Goal: Task Accomplishment & Management: Use online tool/utility

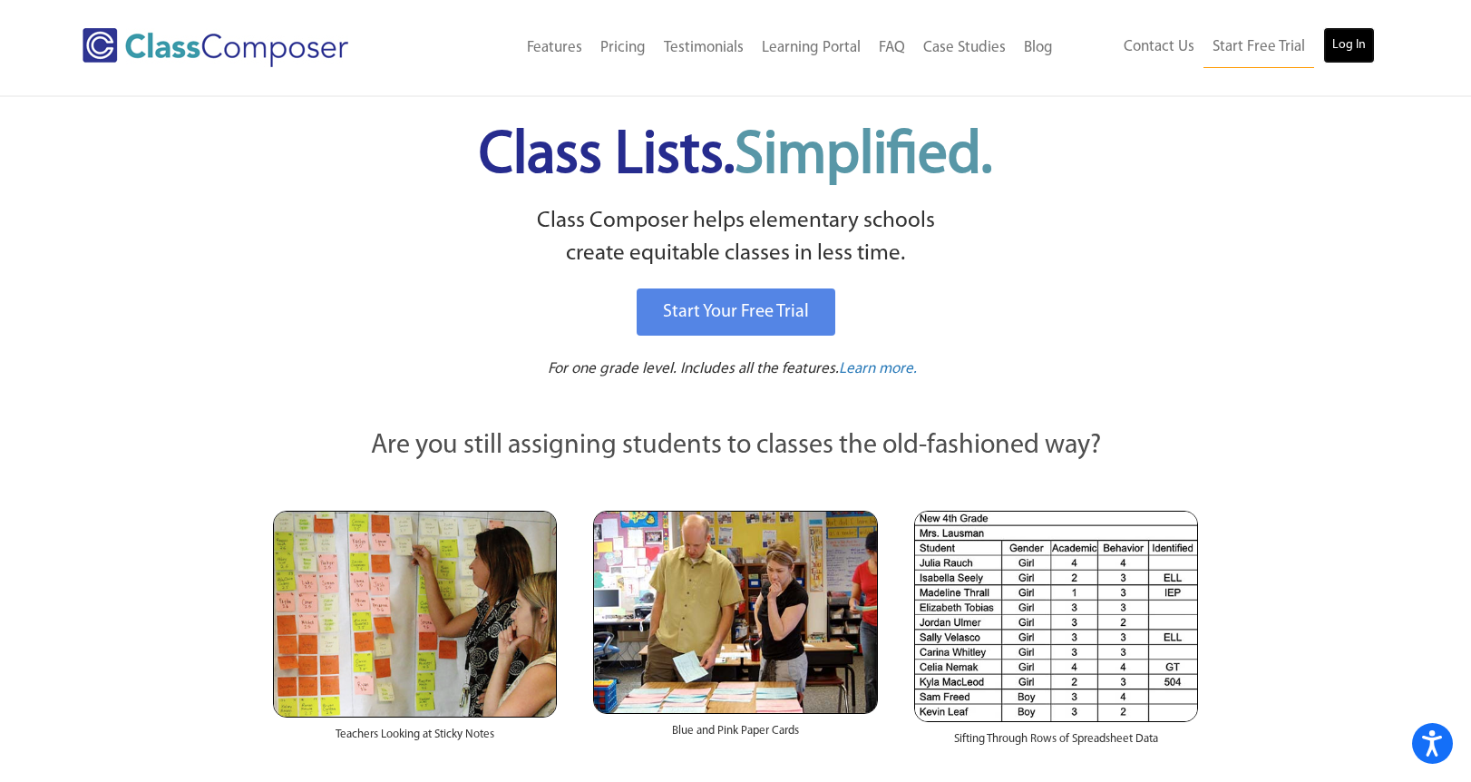
click at [1342, 44] on link "Log In" at bounding box center [1349, 45] width 52 height 36
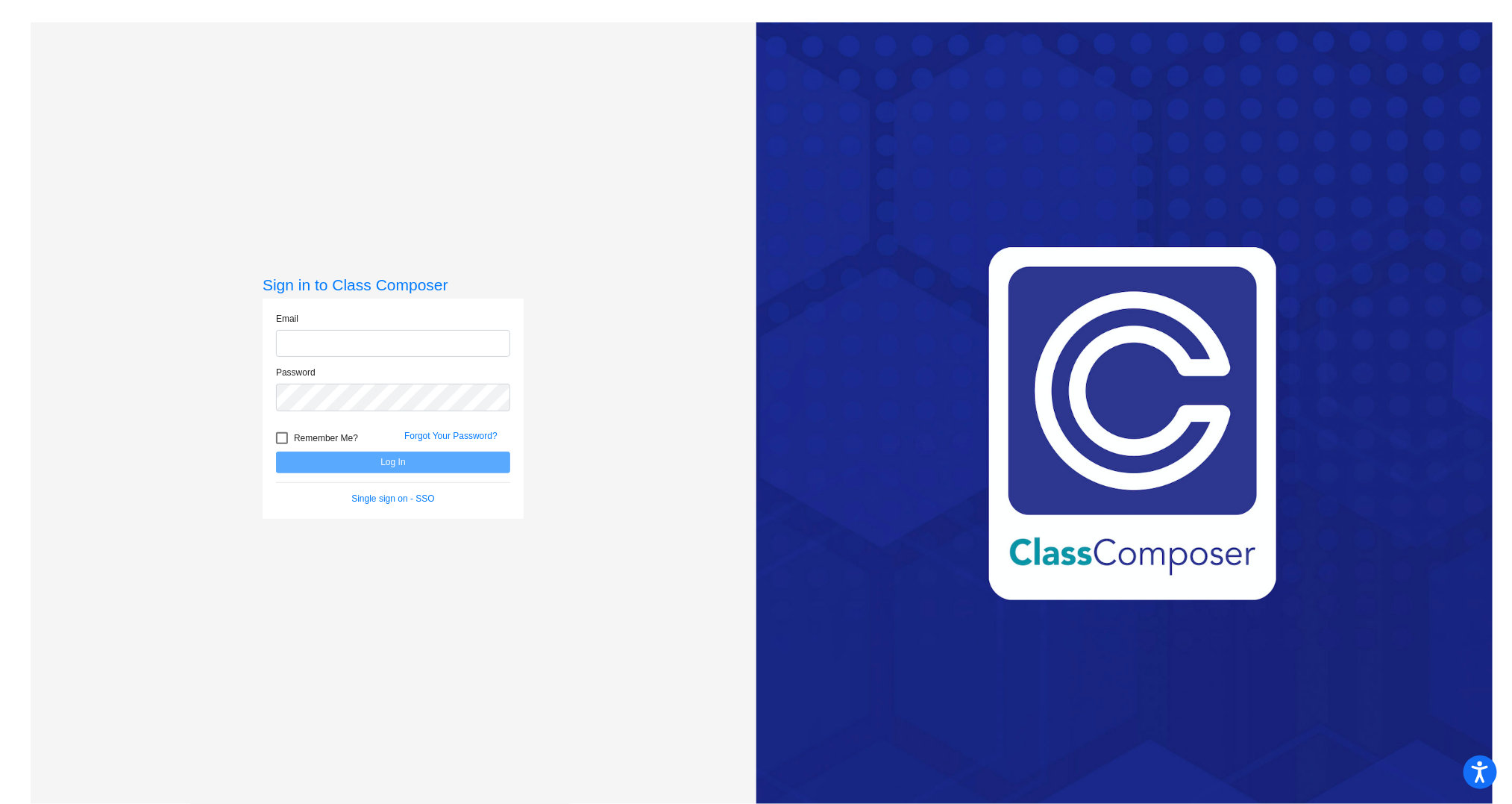
type input "[PERSON_NAME][EMAIL_ADDRESS][PERSON_NAME][DOMAIN_NAME]"
click at [395, 467] on button "Log In" at bounding box center [393, 462] width 234 height 21
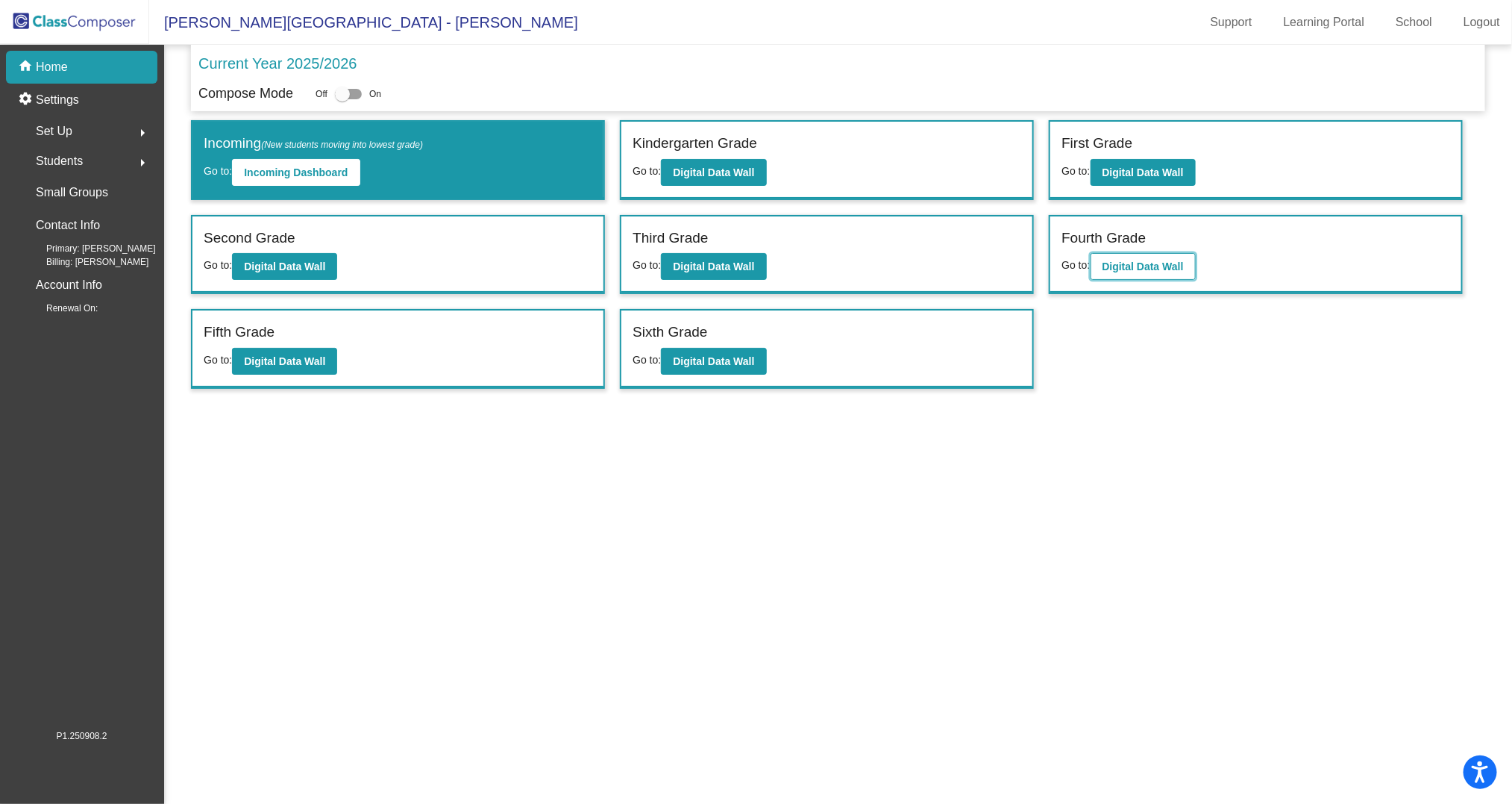
click at [1118, 265] on b "Digital Data Wall" at bounding box center [1143, 266] width 81 height 12
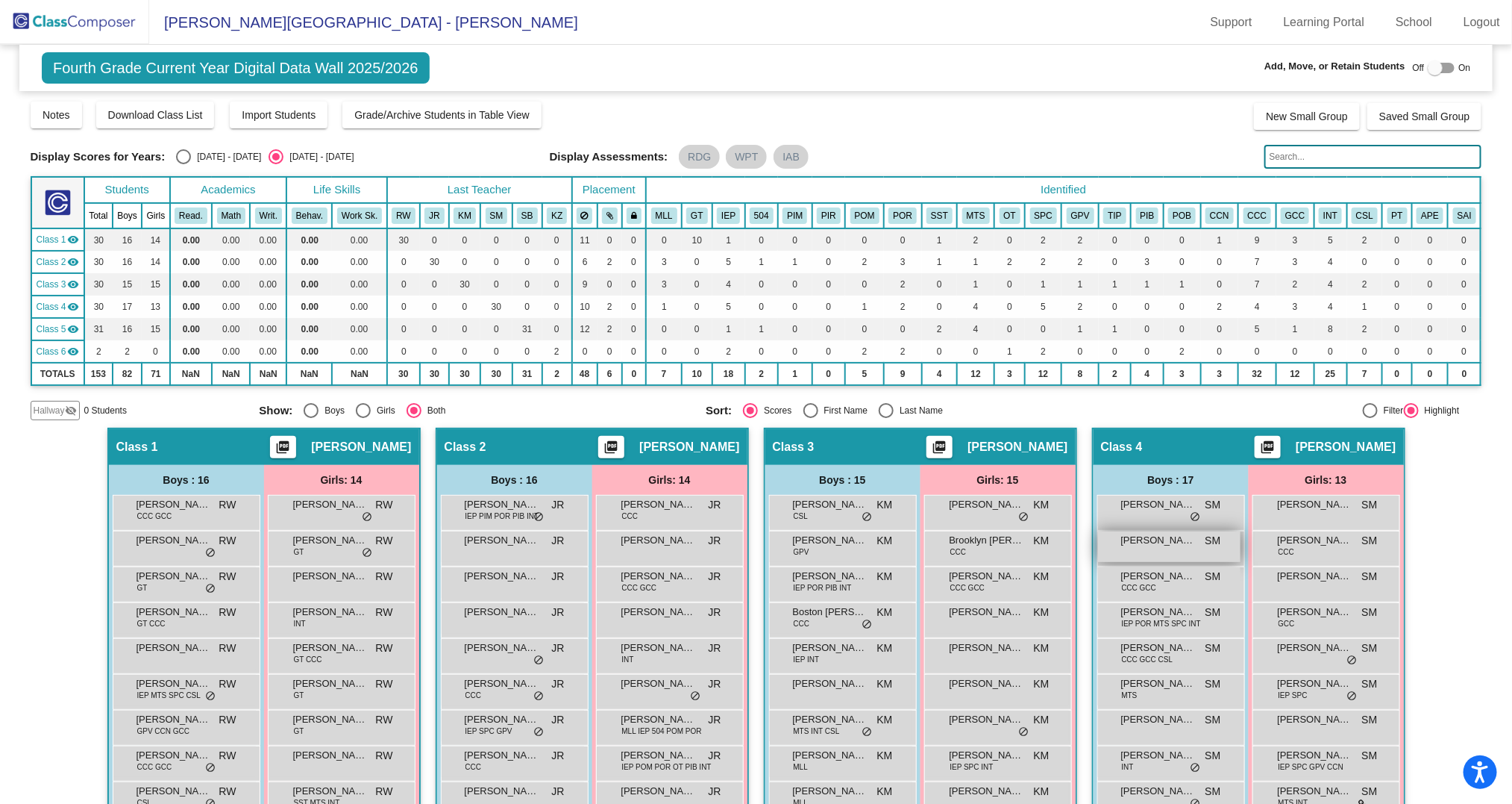
click at [1186, 550] on div "[PERSON_NAME] SM lock do_not_disturb_alt" at bounding box center [1169, 546] width 142 height 30
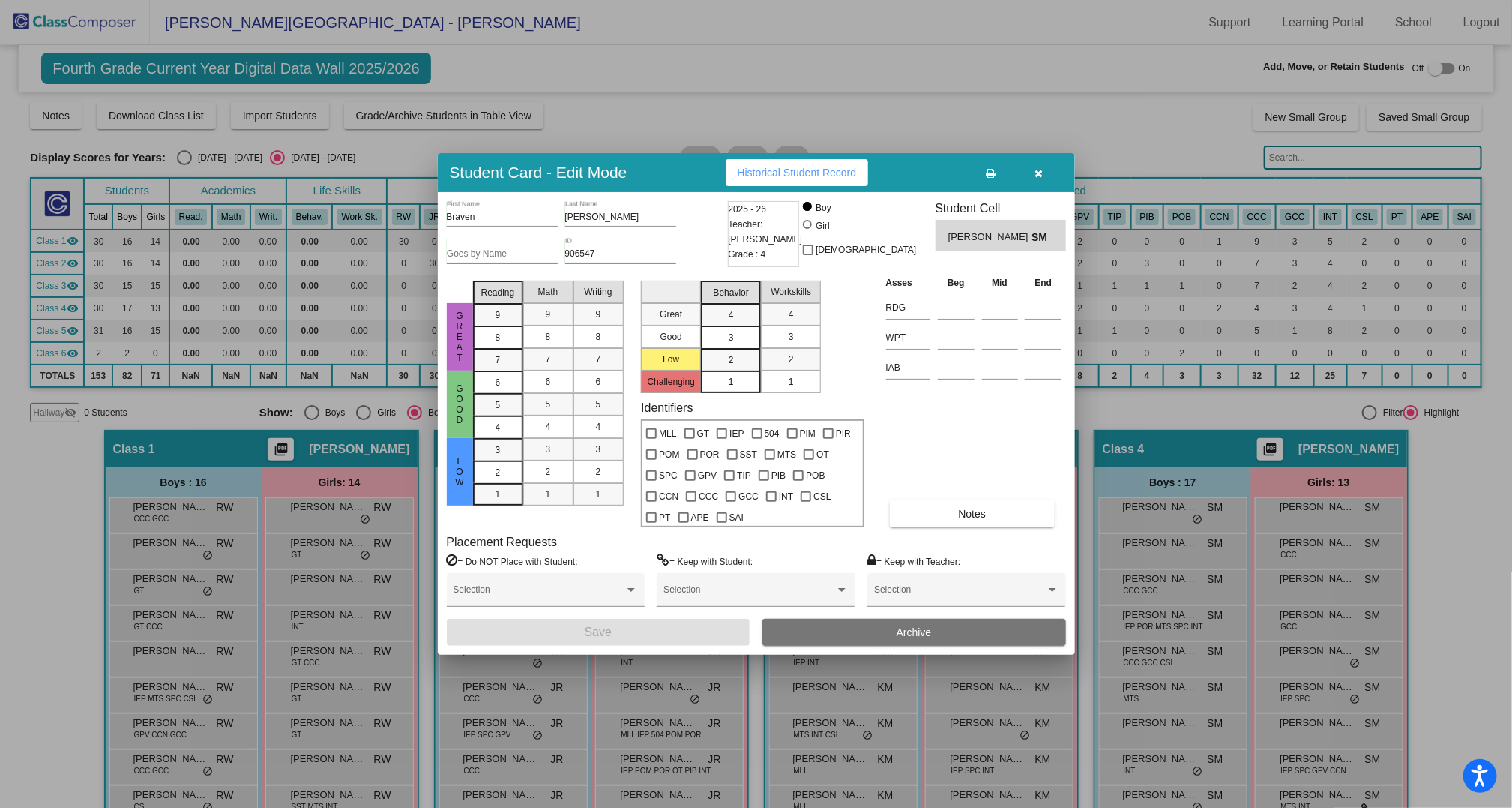
click at [1040, 174] on icon "button" at bounding box center [1038, 173] width 8 height 11
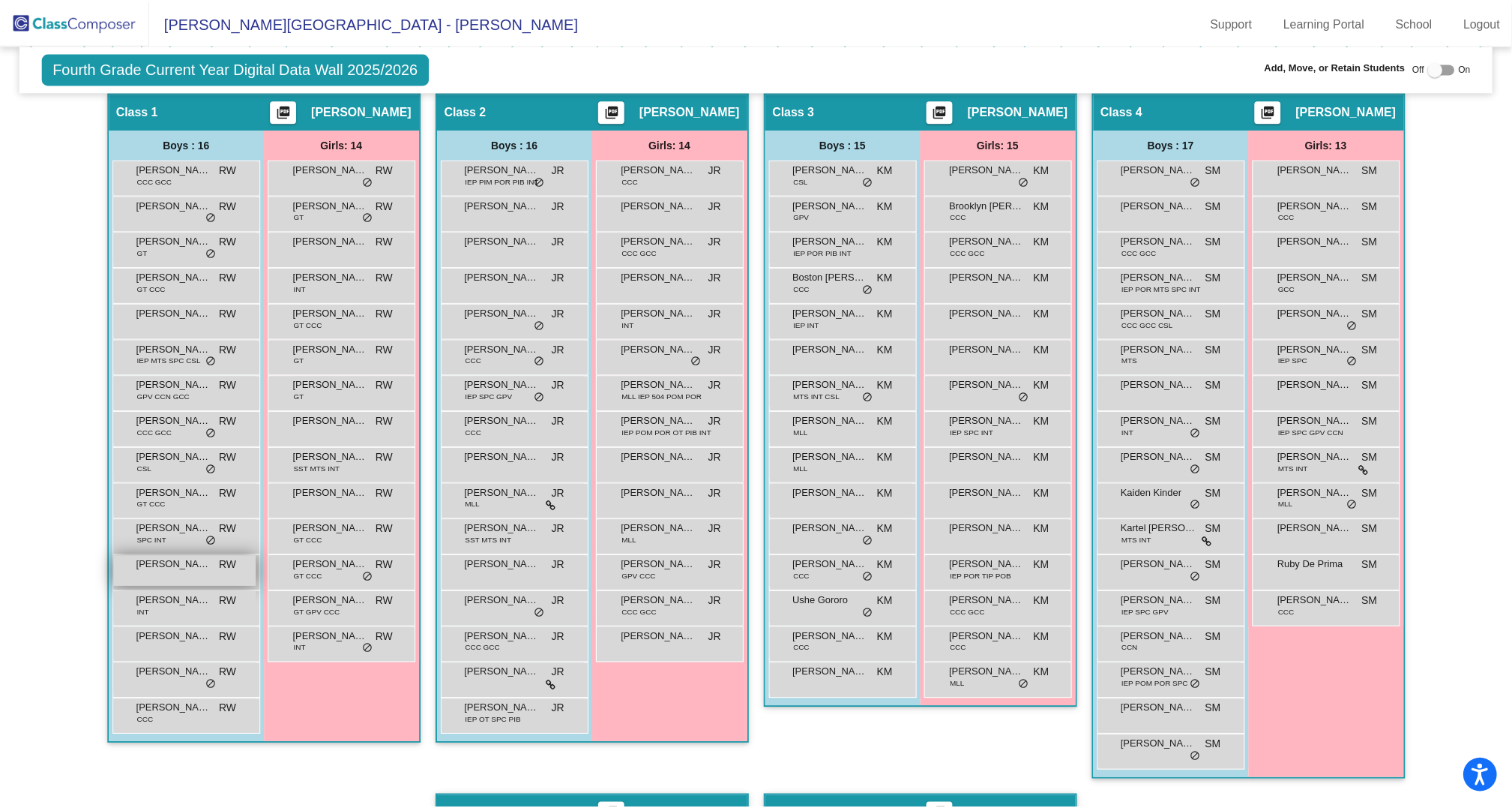
scroll to position [343, 0]
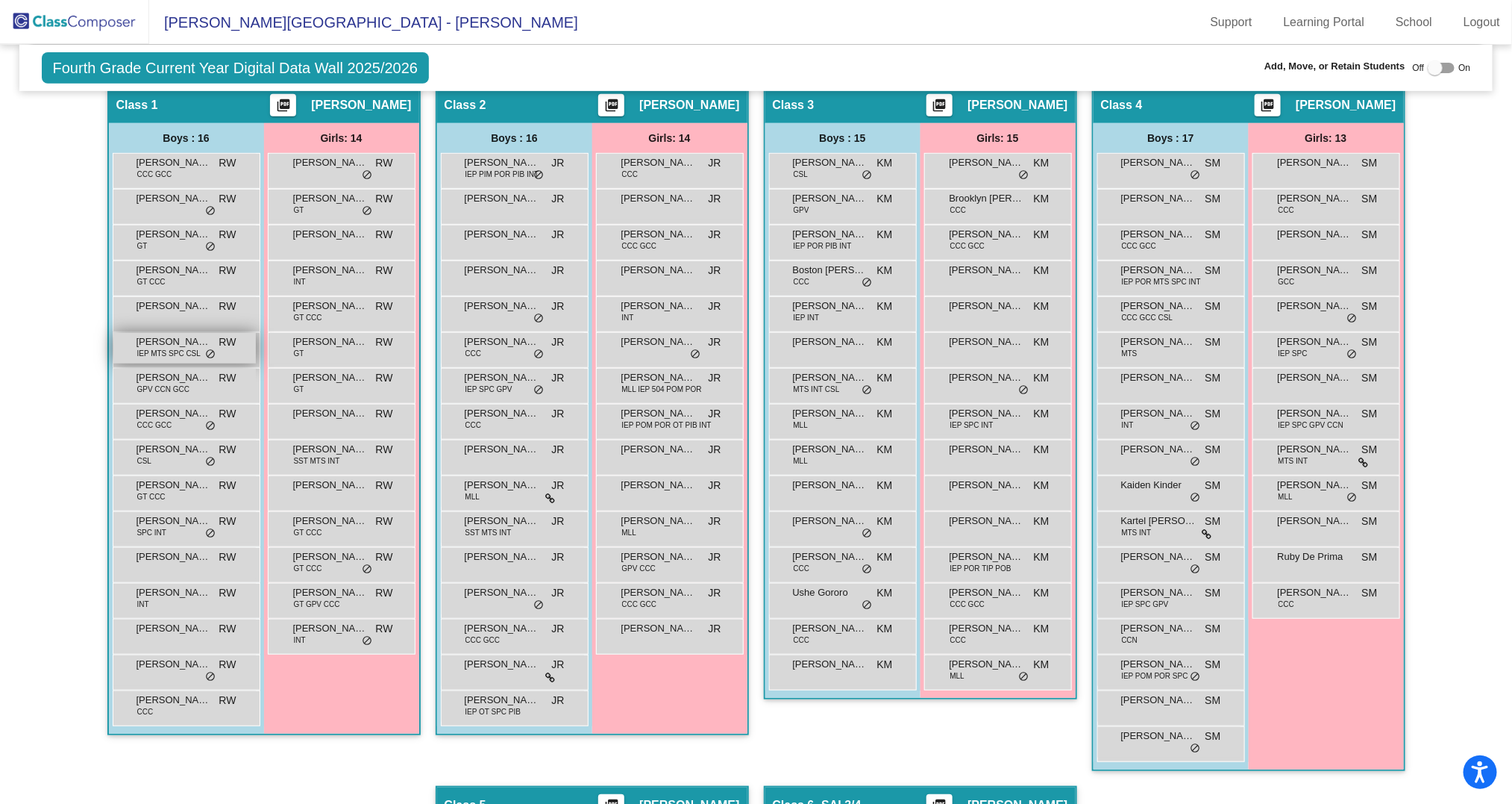
click at [165, 348] on span "IEP MTS SPC CSL" at bounding box center [169, 354] width 63 height 12
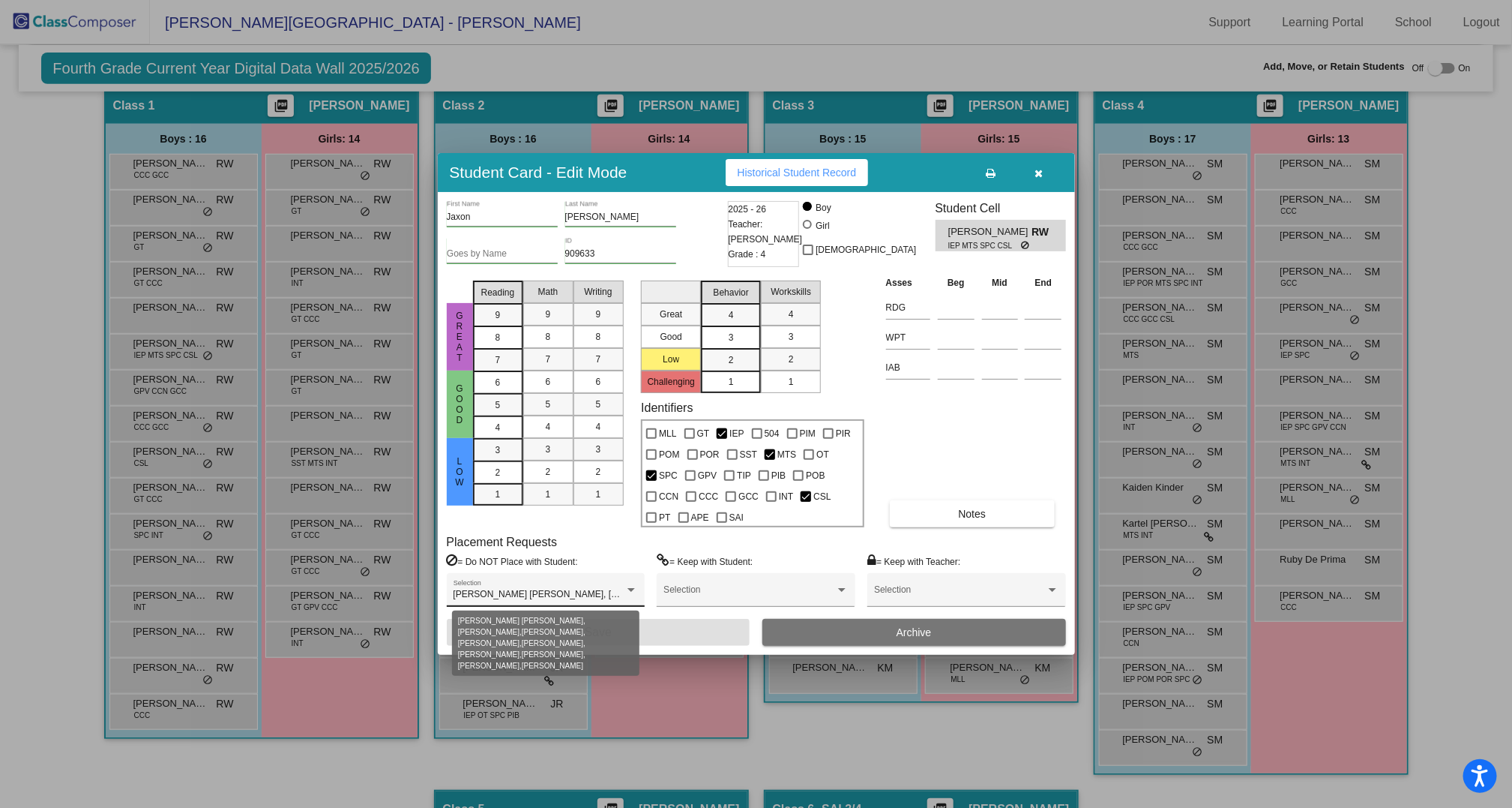
click at [634, 589] on div at bounding box center [631, 590] width 7 height 4
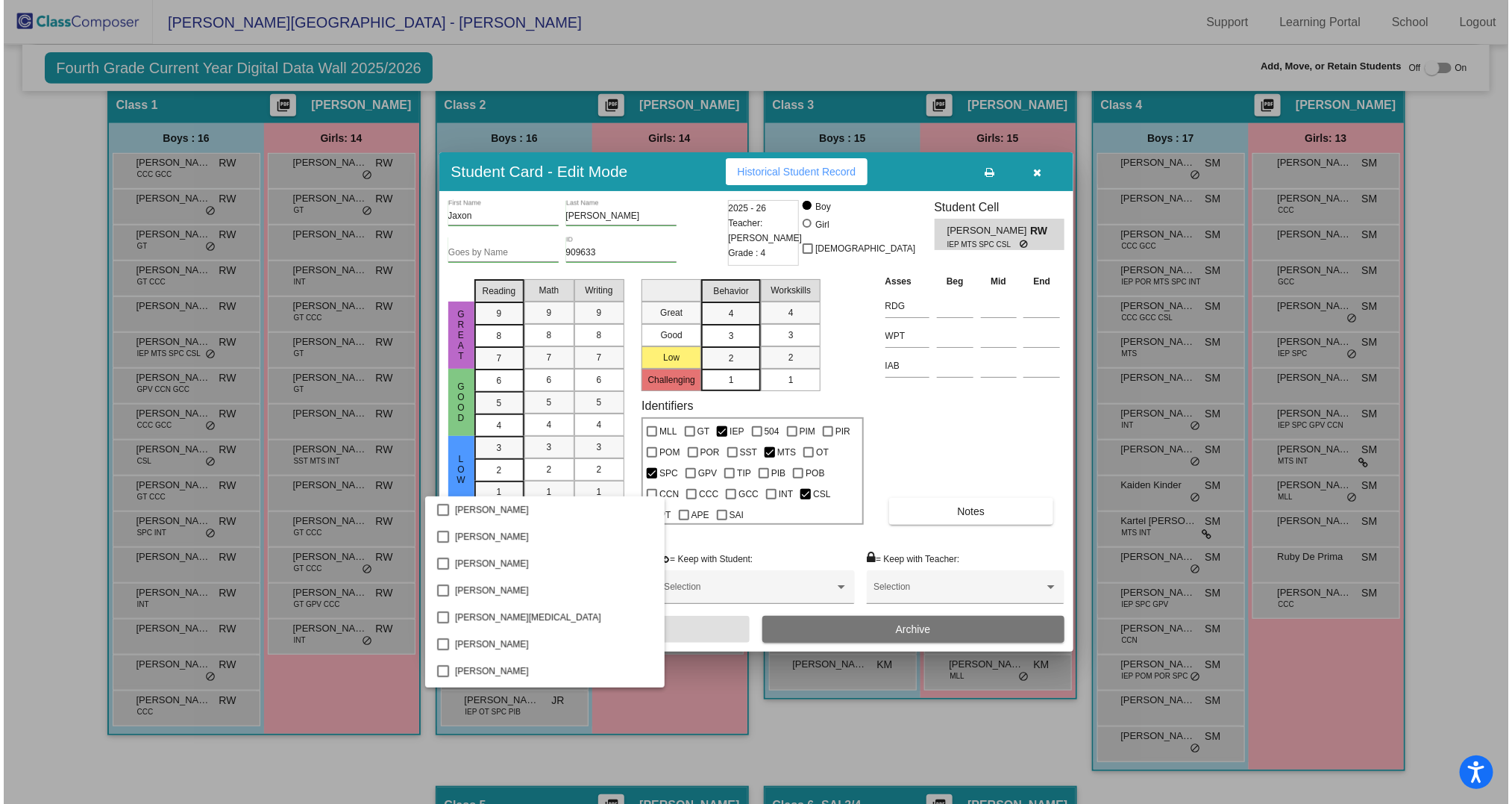
scroll to position [1530, 0]
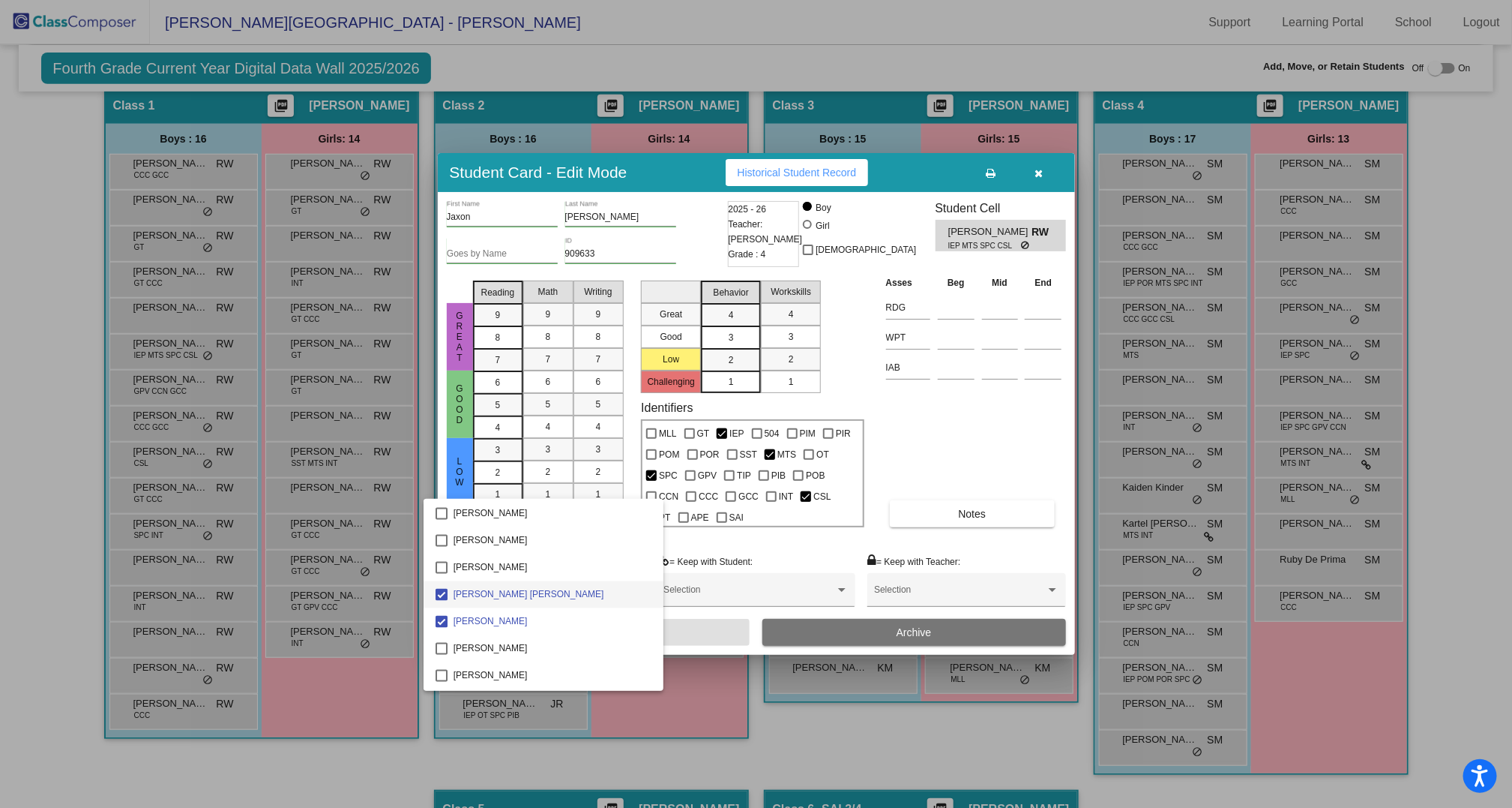
click at [799, 549] on div at bounding box center [756, 404] width 1512 height 808
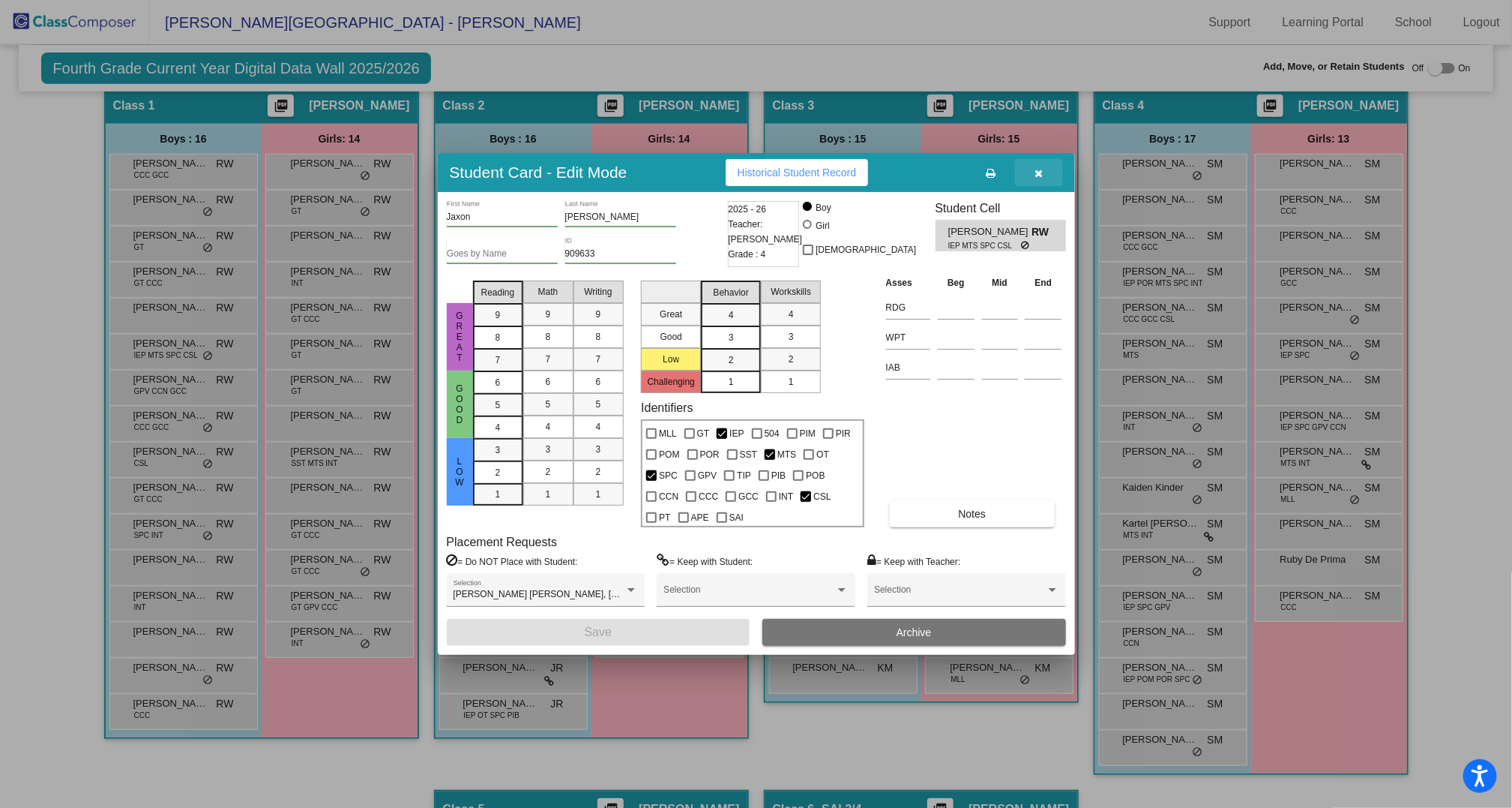
click at [1037, 172] on icon "button" at bounding box center [1038, 173] width 8 height 11
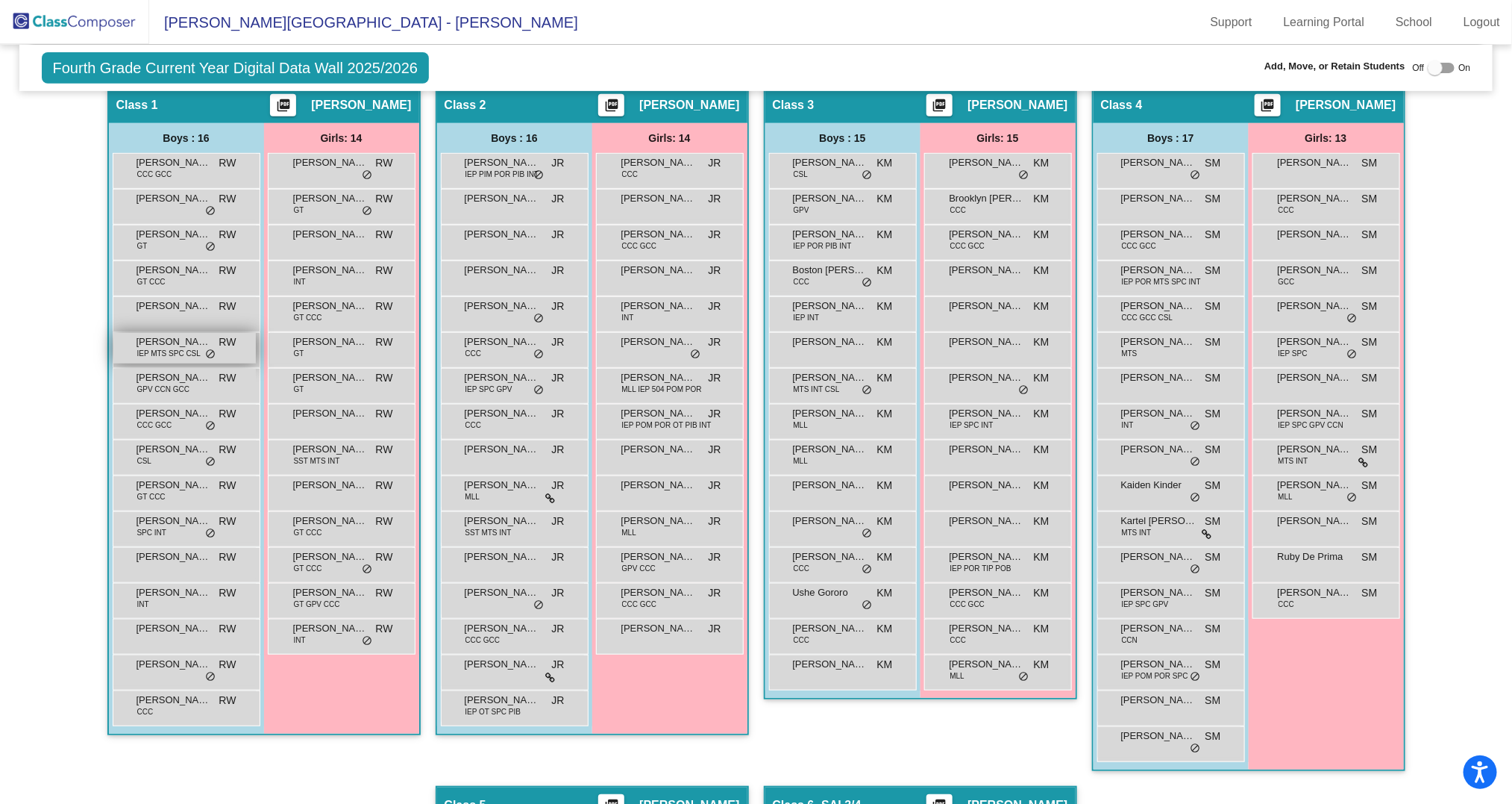
click at [171, 348] on span "IEP MTS SPC CSL" at bounding box center [169, 354] width 63 height 12
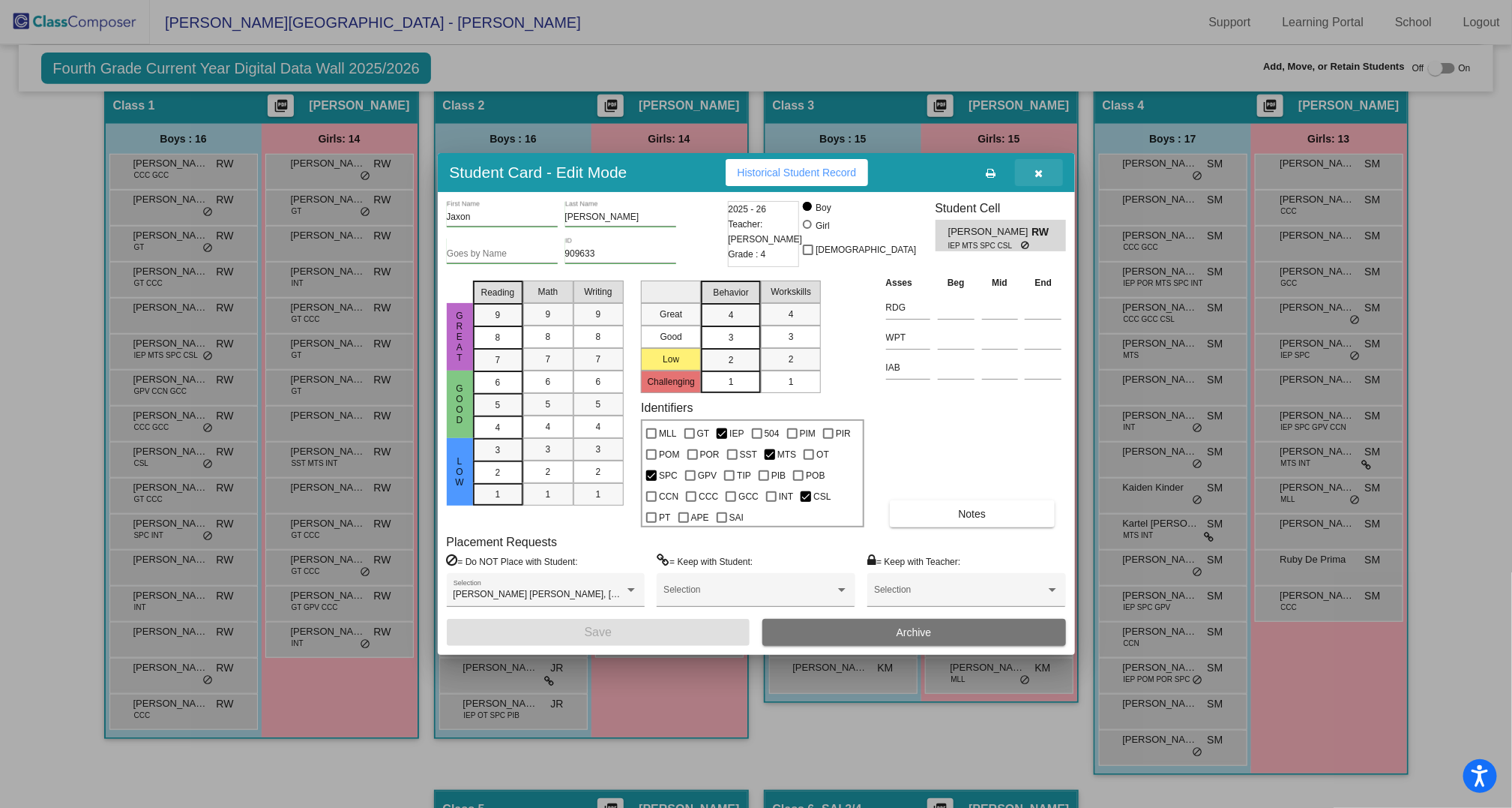
click at [1042, 169] on icon "button" at bounding box center [1038, 173] width 8 height 11
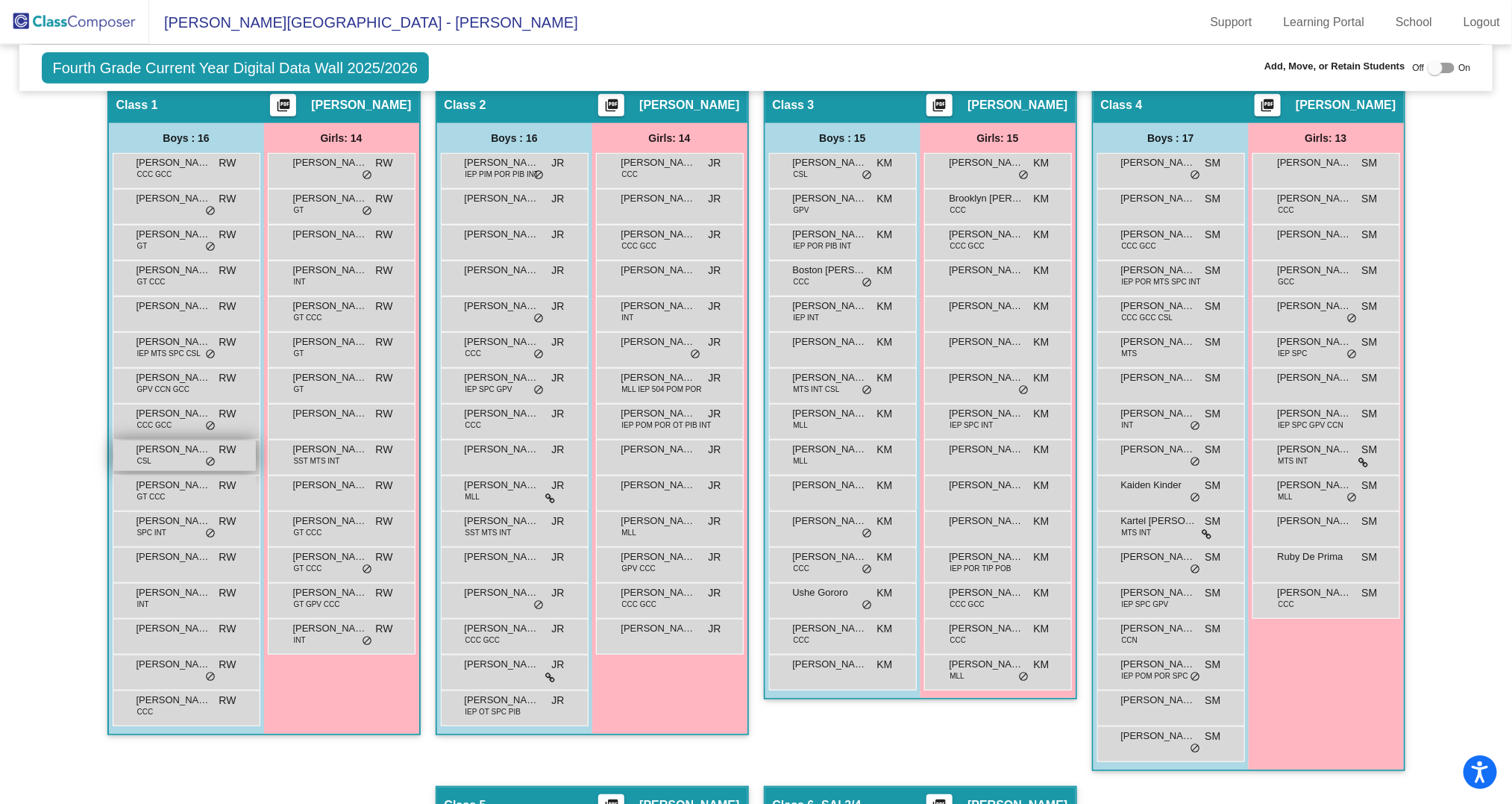
click at [172, 458] on div "[PERSON_NAME] CSL RW lock do_not_disturb_alt" at bounding box center [184, 455] width 142 height 30
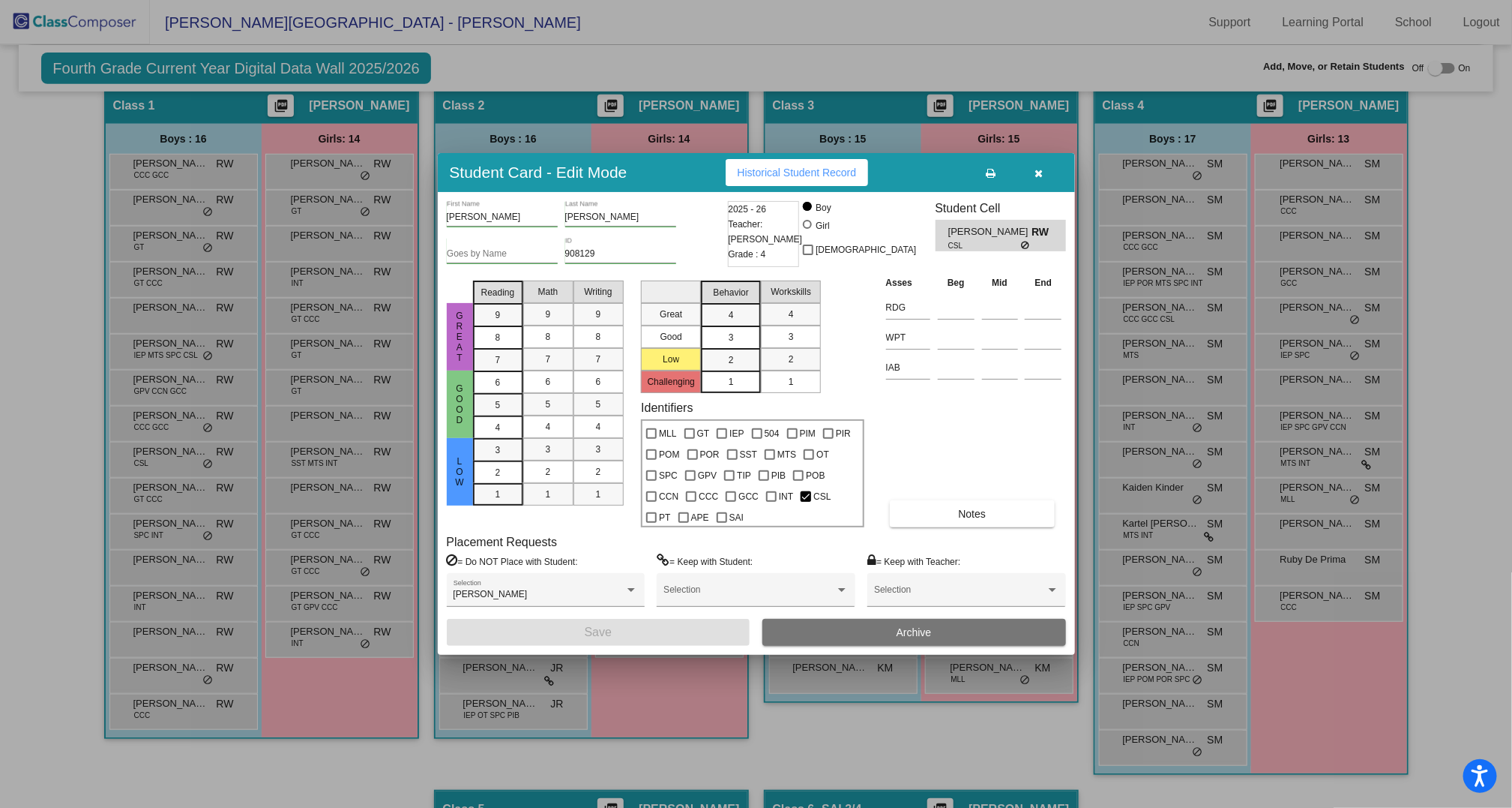
click at [1038, 172] on icon "button" at bounding box center [1038, 173] width 8 height 11
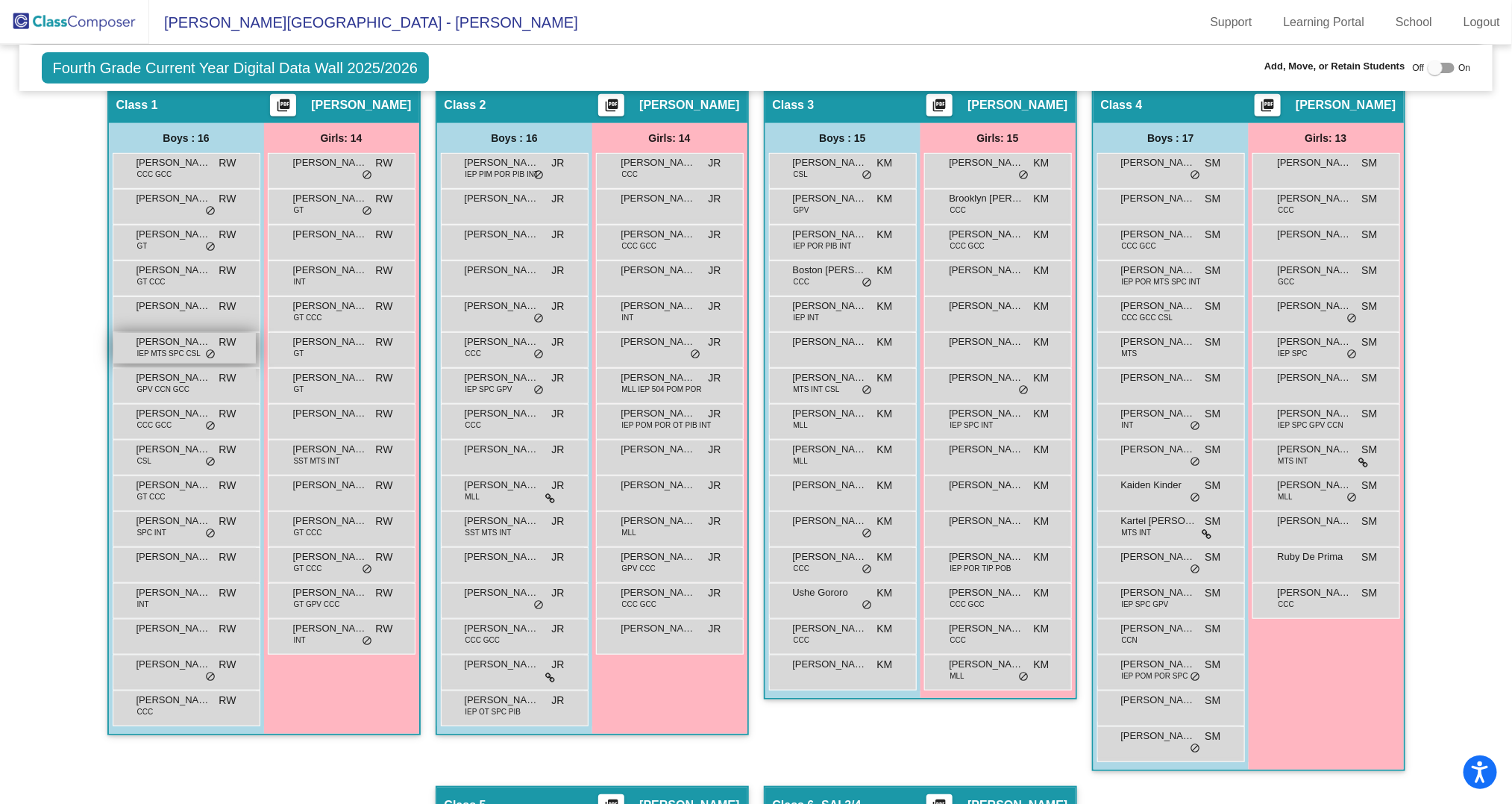
click at [162, 356] on span "IEP MTS SPC CSL" at bounding box center [169, 354] width 63 height 12
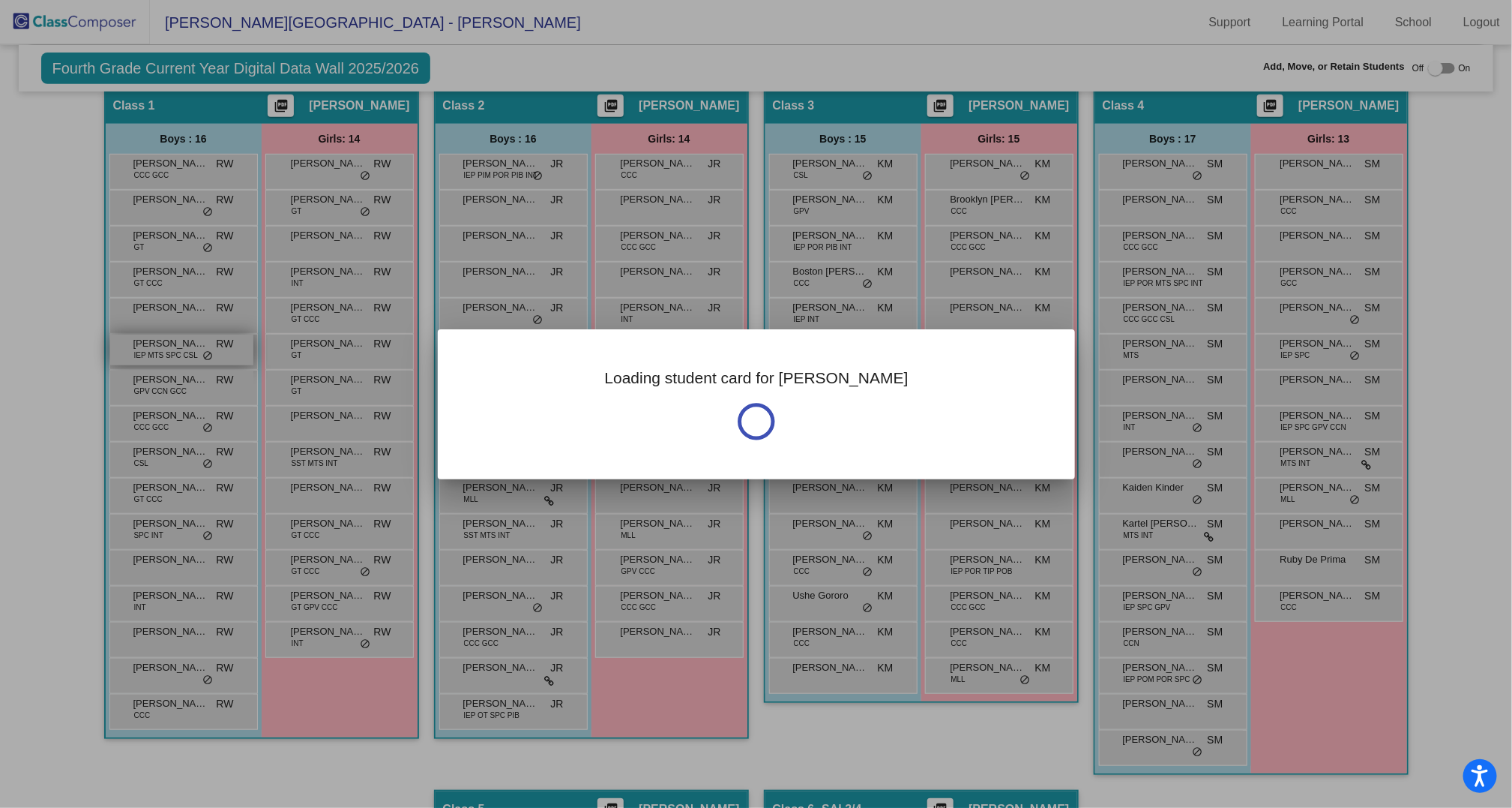
click at [163, 357] on div at bounding box center [756, 404] width 1512 height 808
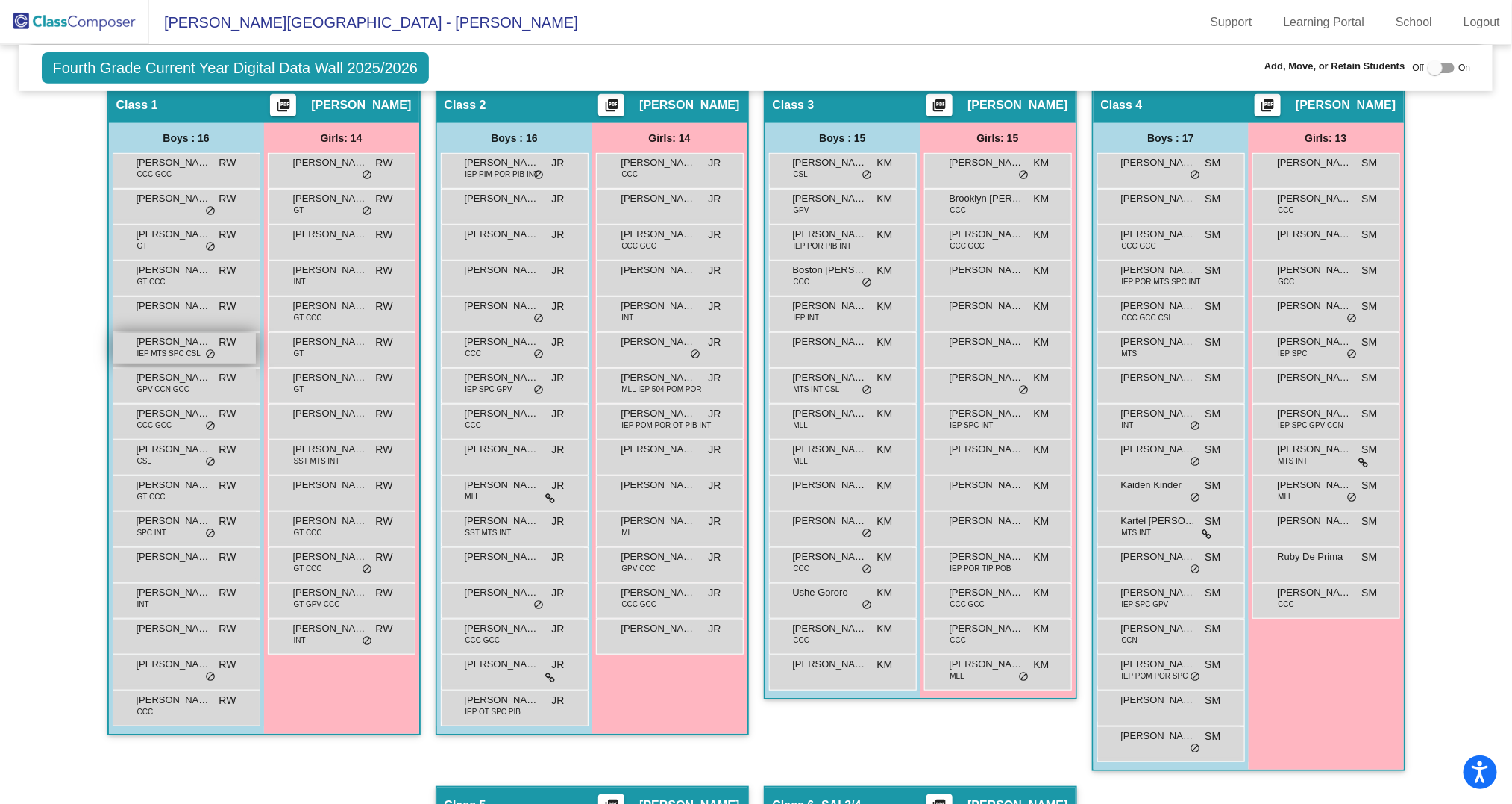
click at [180, 340] on span "[PERSON_NAME]" at bounding box center [174, 342] width 75 height 15
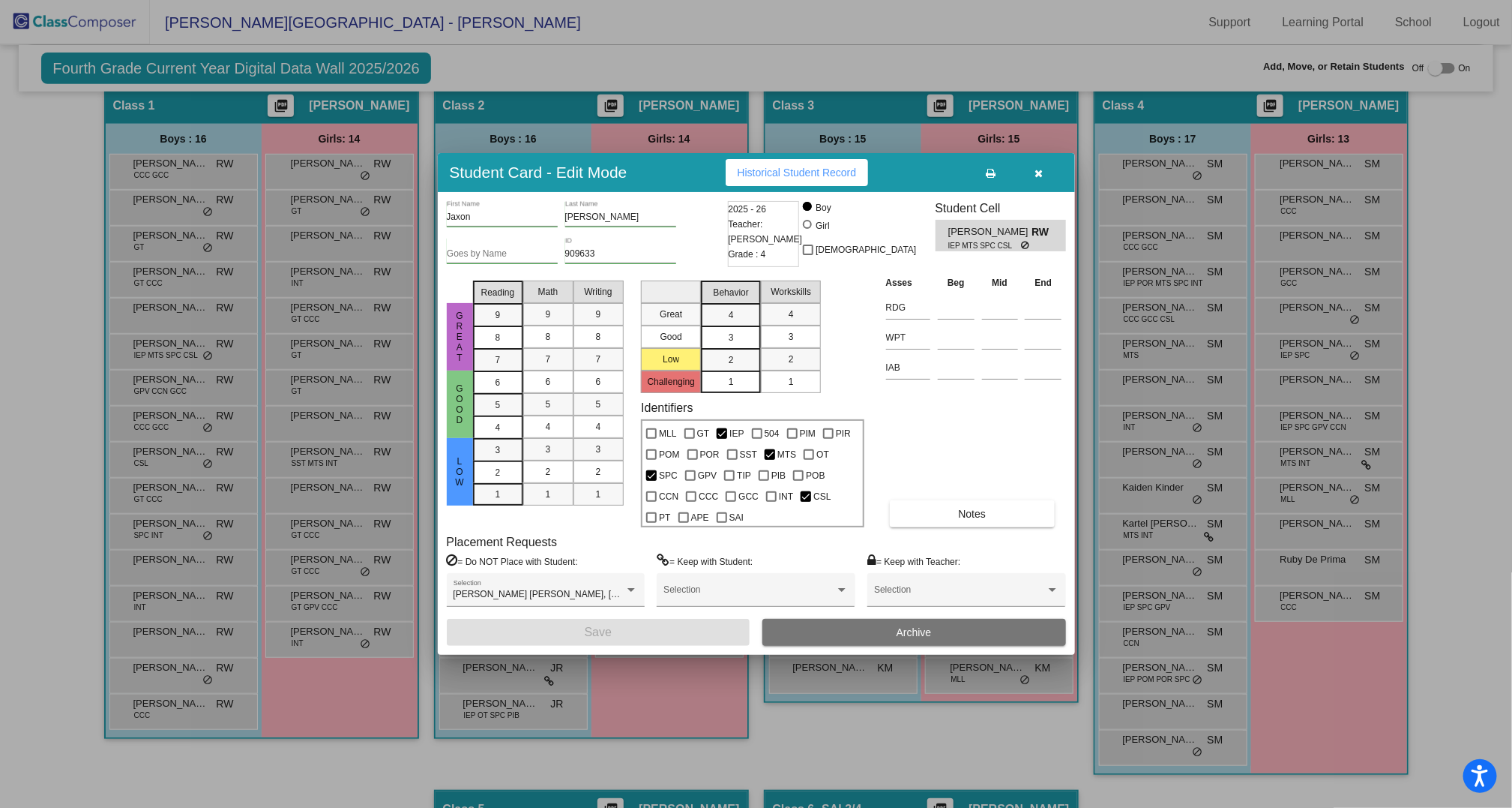
click at [1037, 177] on icon "button" at bounding box center [1038, 173] width 8 height 11
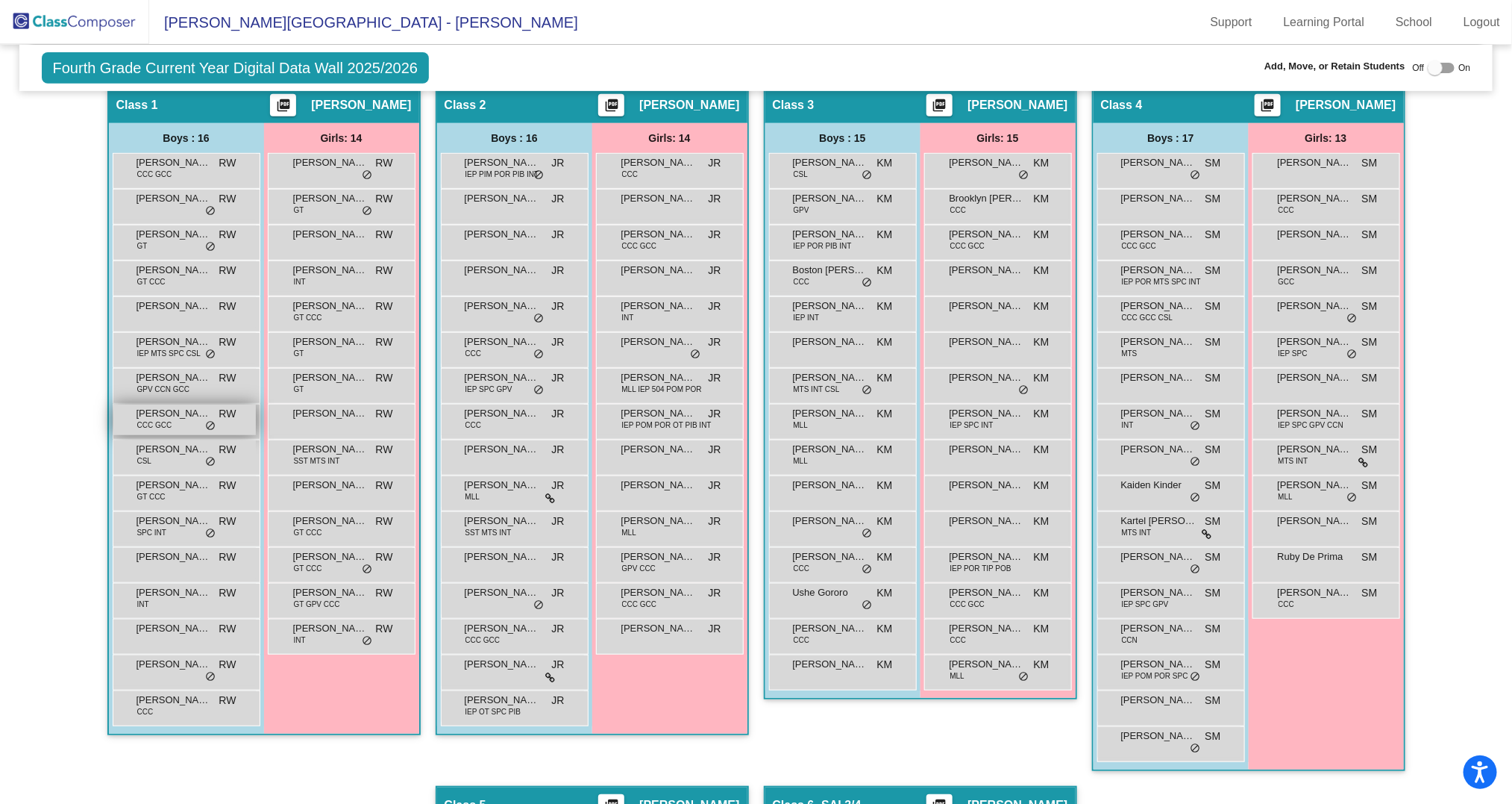
click at [165, 421] on span "CCC GCC" at bounding box center [155, 425] width 35 height 12
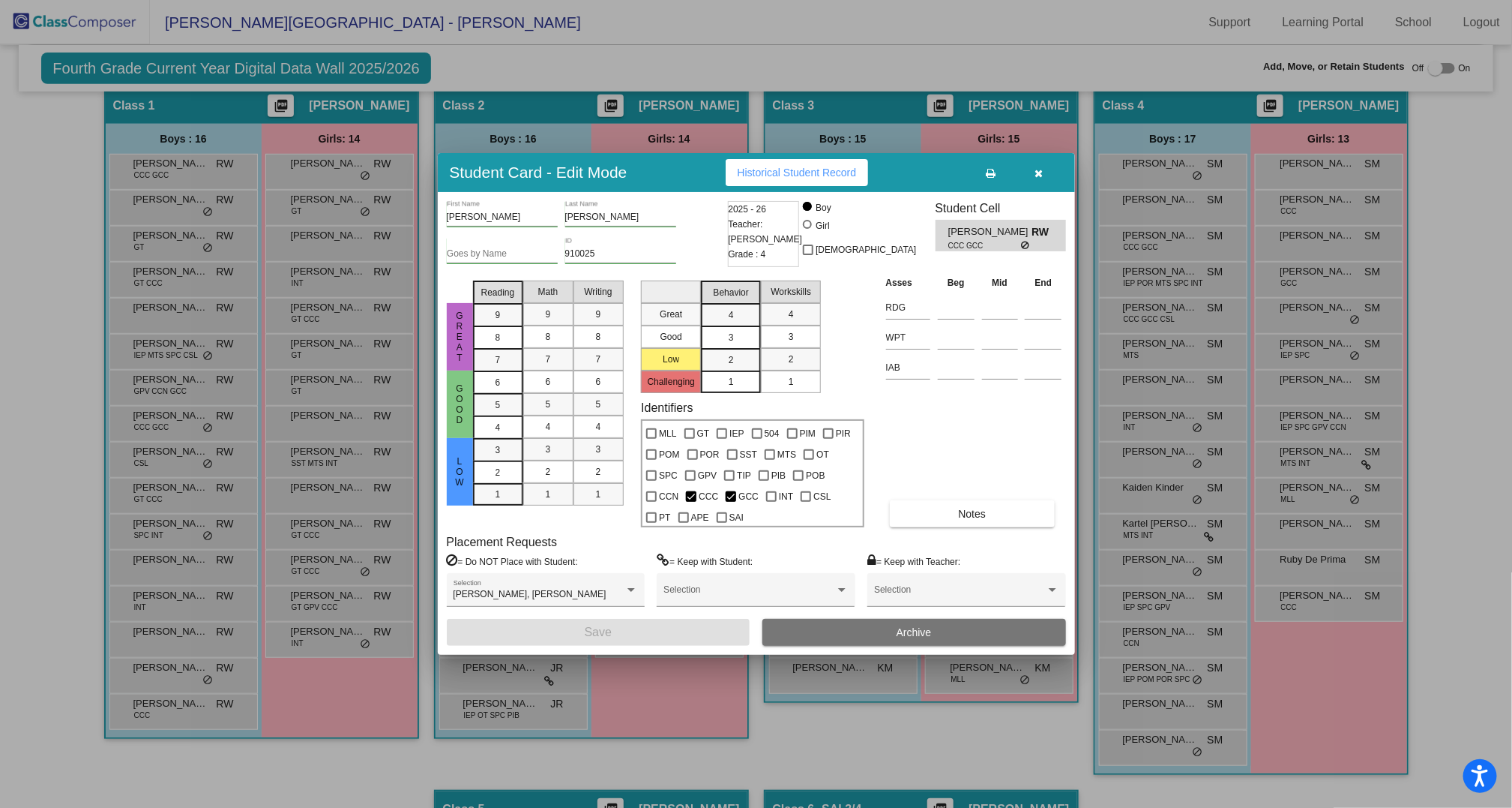
click at [1037, 174] on icon "button" at bounding box center [1038, 173] width 8 height 11
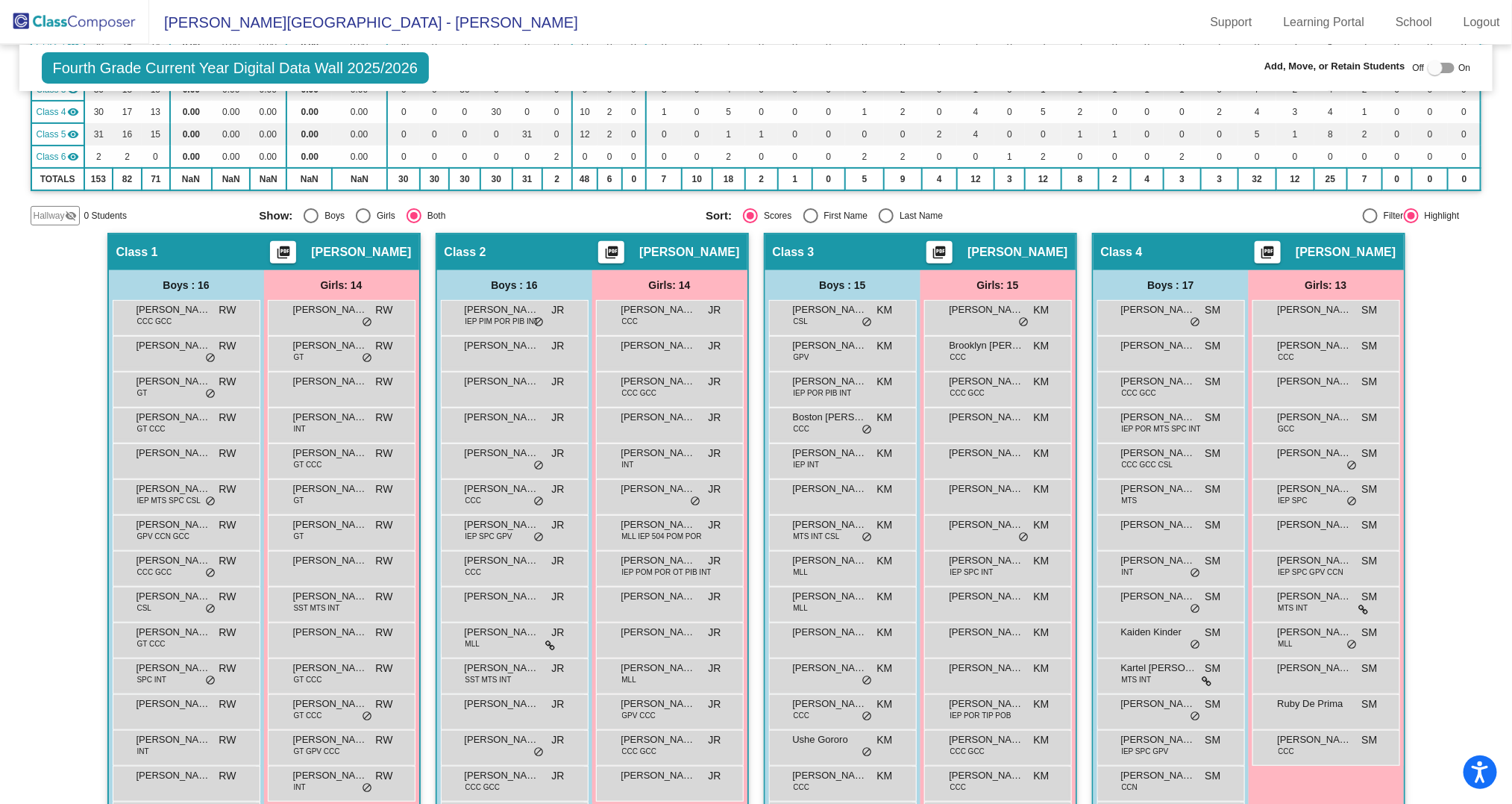
scroll to position [0, 0]
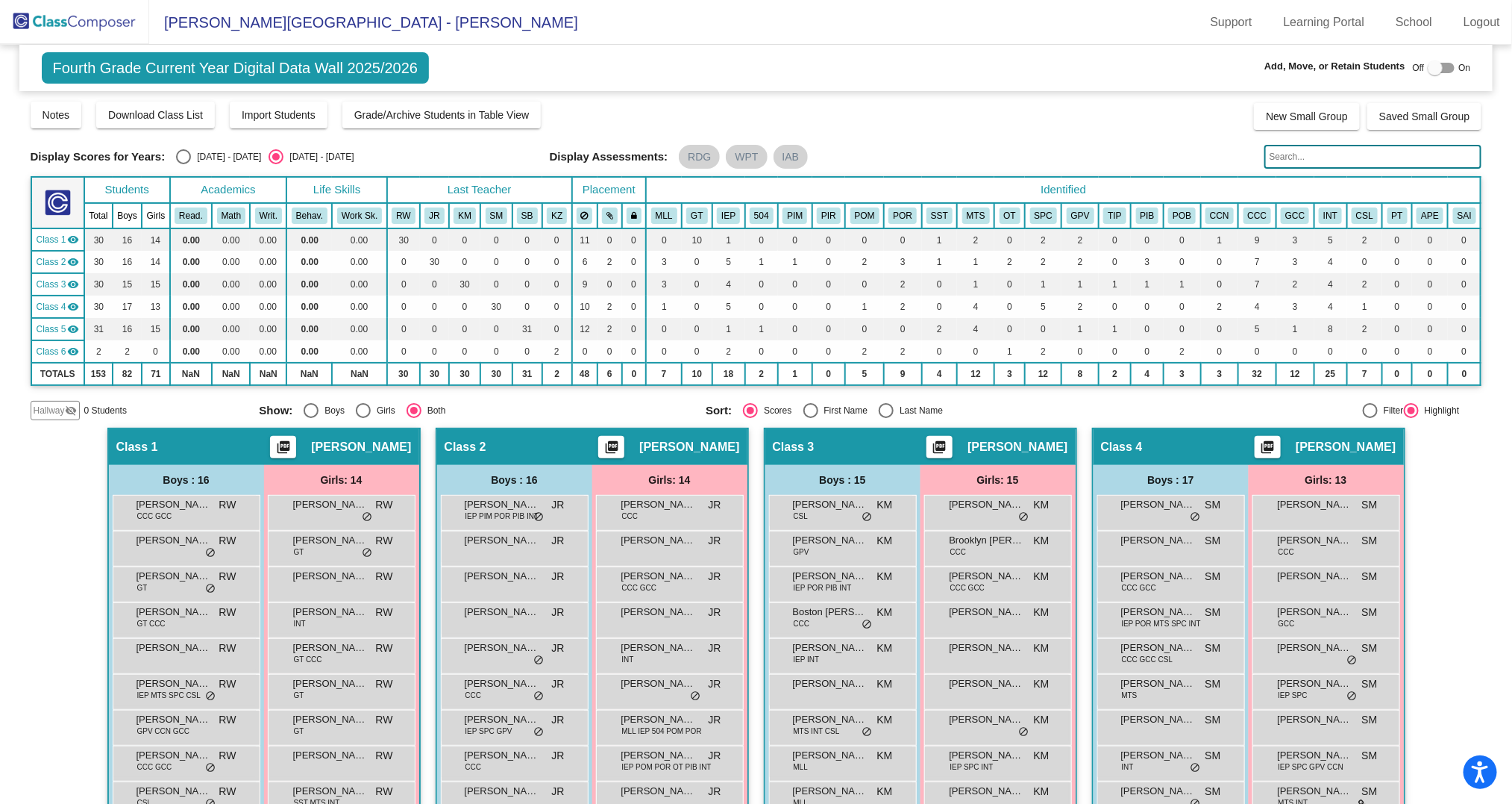
click at [183, 155] on div "Select an option" at bounding box center [183, 156] width 15 height 15
click at [183, 164] on input "[DATE] - [DATE]" at bounding box center [183, 164] width 1 height 1
radio input "true"
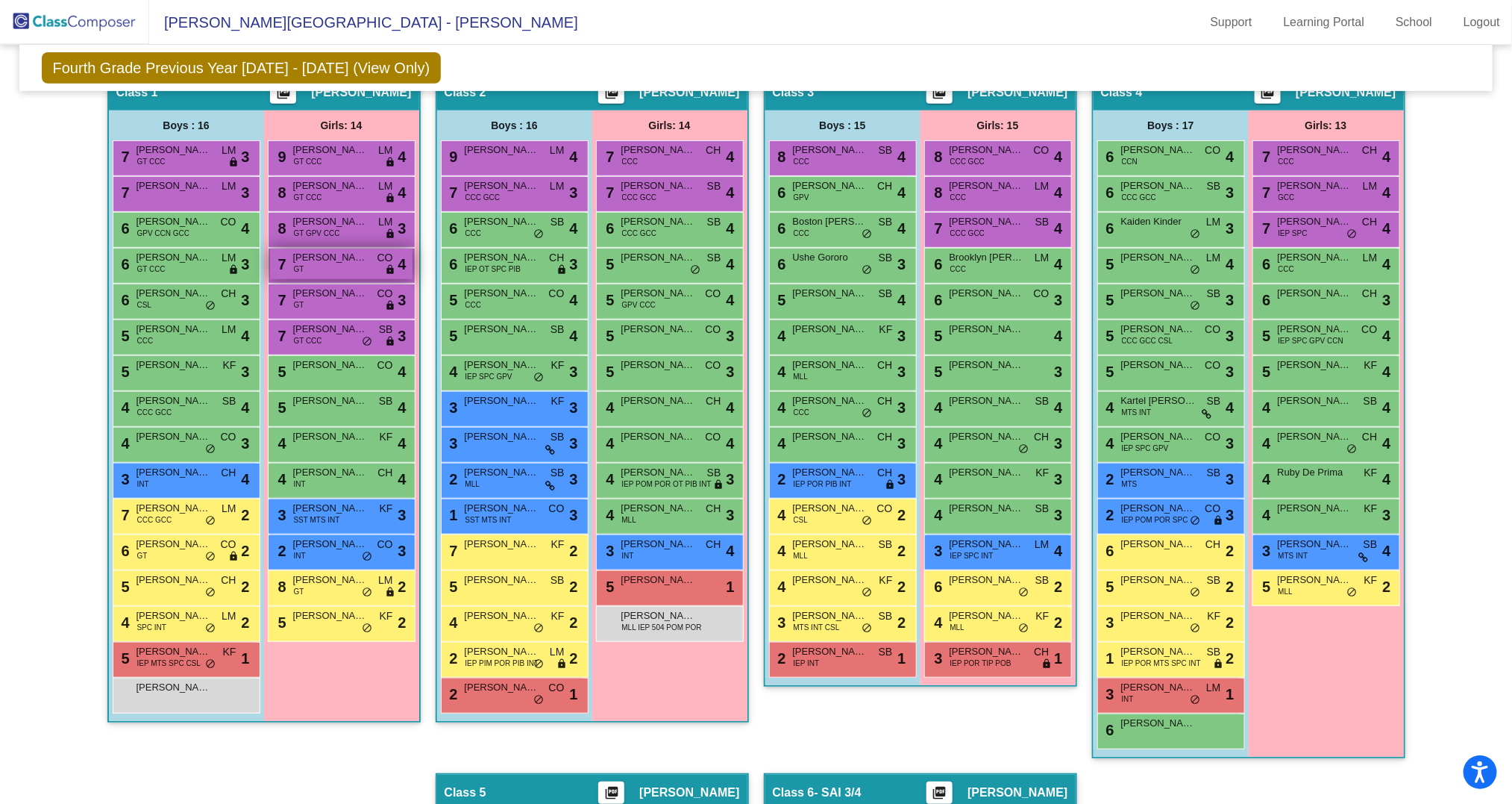
scroll to position [347, 0]
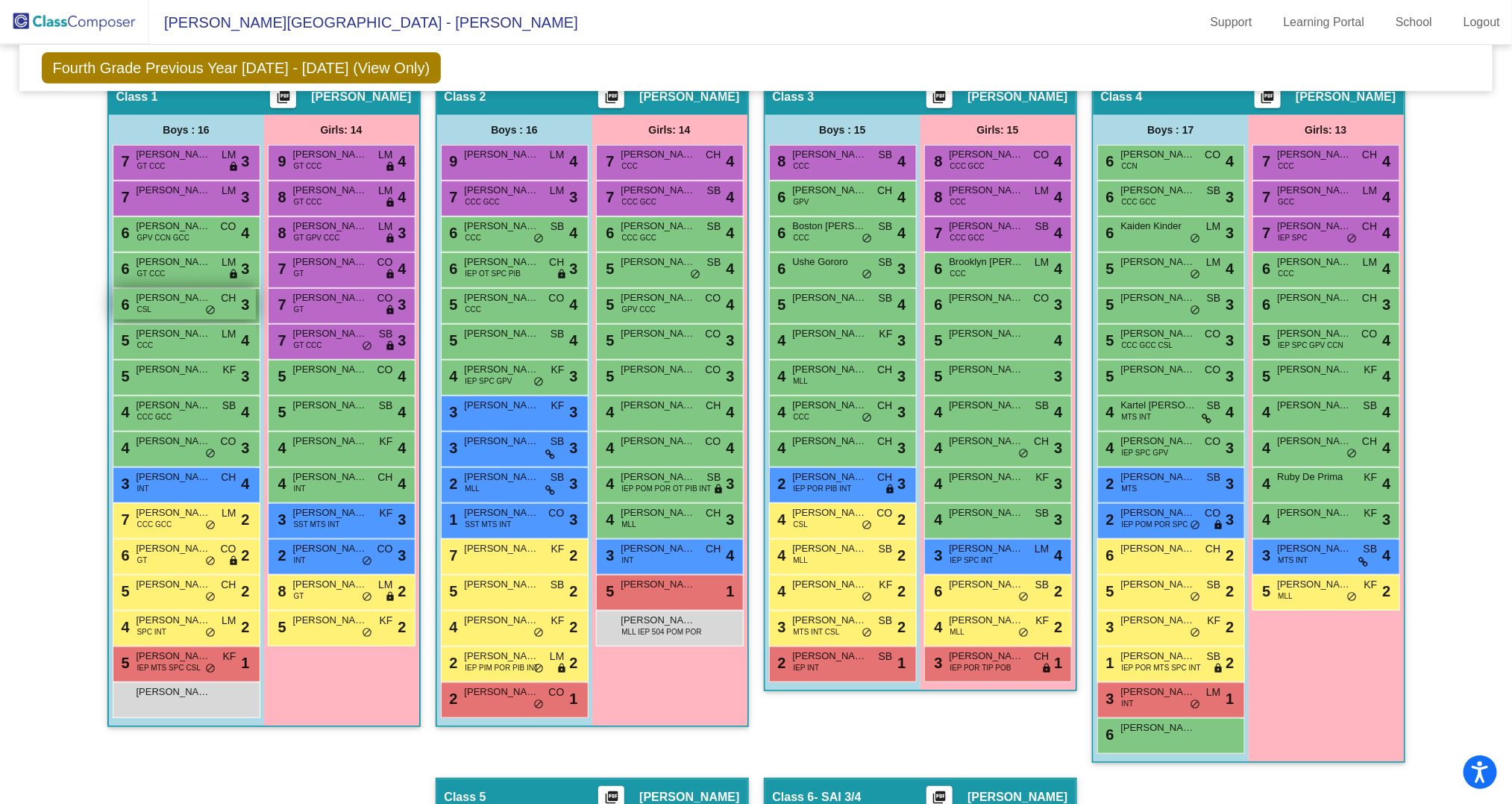
click at [168, 309] on div "6 [PERSON_NAME] CSL CH lock do_not_disturb_alt 3" at bounding box center [184, 304] width 142 height 30
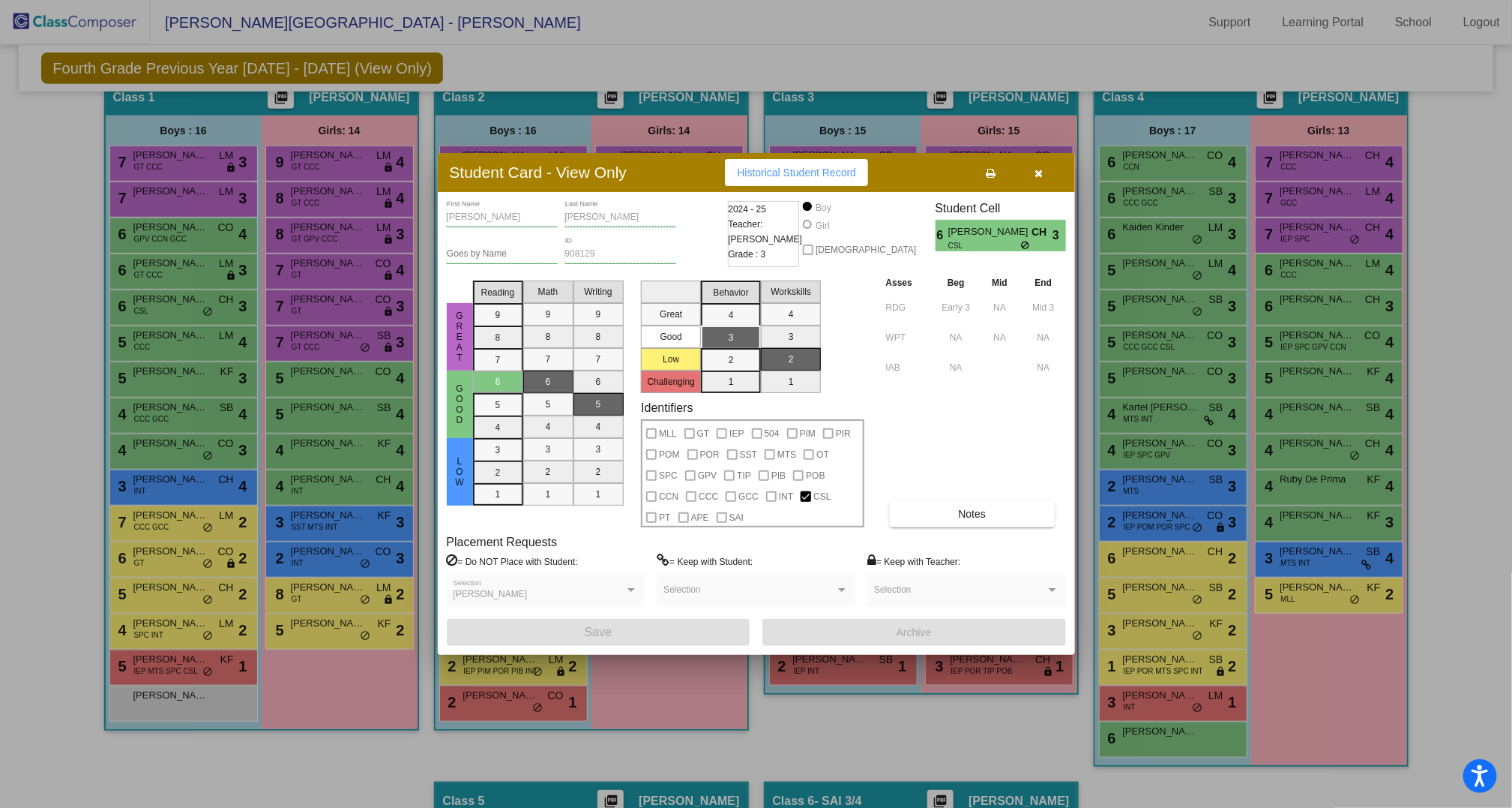
click at [1040, 175] on icon "button" at bounding box center [1038, 173] width 8 height 11
